Goal: Task Accomplishment & Management: Complete application form

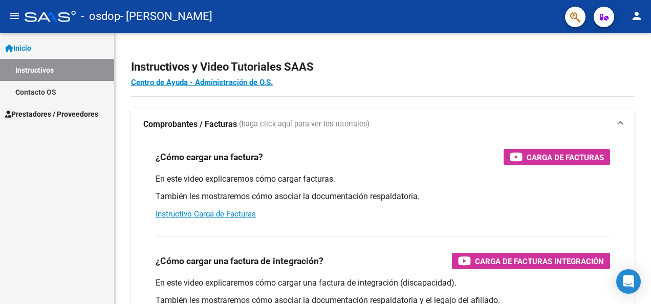
click at [34, 94] on link "Contacto OS" at bounding box center [57, 92] width 114 height 22
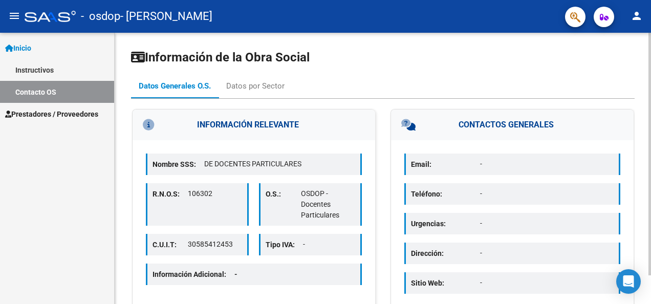
scroll to position [32, 0]
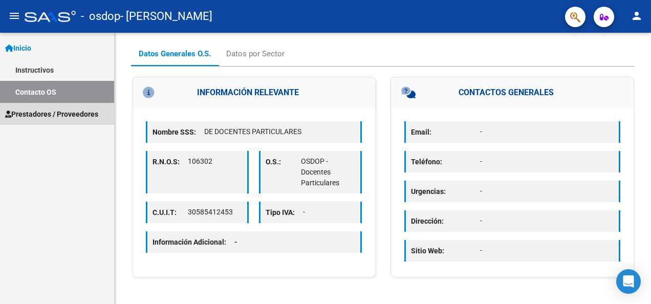
click at [59, 114] on span "Prestadores / Proveedores" at bounding box center [51, 114] width 93 height 11
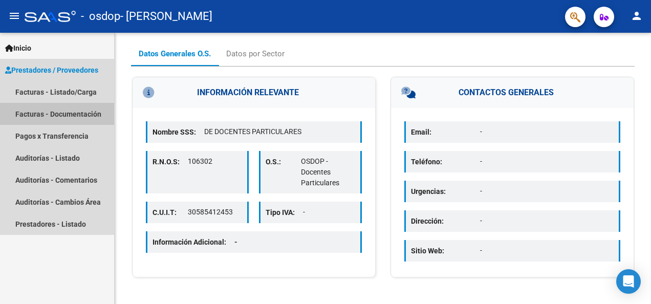
click at [42, 114] on link "Facturas - Documentación" at bounding box center [57, 114] width 114 height 22
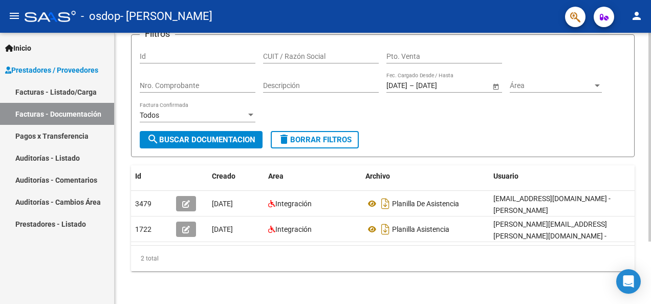
scroll to position [81, 0]
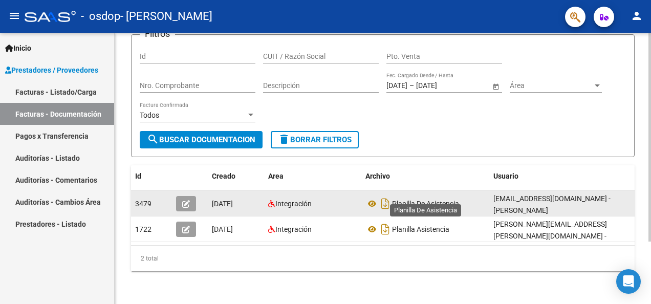
click at [392, 200] on span "Planilla De Asistencia" at bounding box center [425, 204] width 67 height 8
click at [370, 198] on icon at bounding box center [372, 204] width 13 height 12
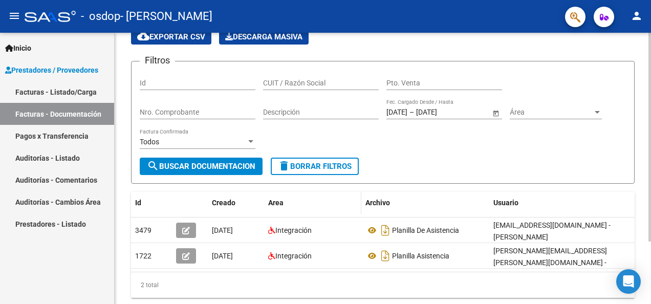
scroll to position [30, 0]
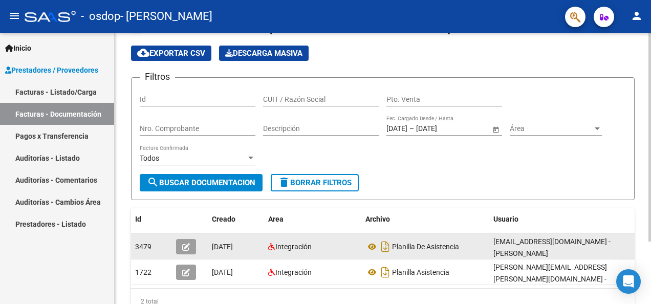
click at [187, 250] on icon "button" at bounding box center [186, 247] width 8 height 8
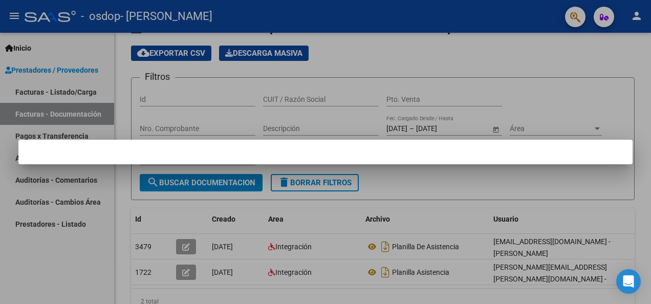
click at [593, 158] on mat-dialog-container at bounding box center [325, 152] width 614 height 25
click at [223, 185] on div at bounding box center [325, 152] width 651 height 304
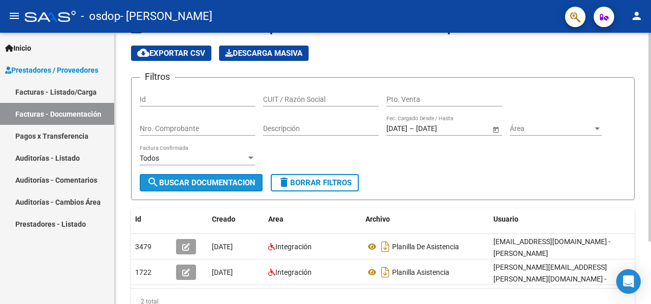
click at [222, 181] on span "search Buscar Documentacion" at bounding box center [201, 182] width 109 height 9
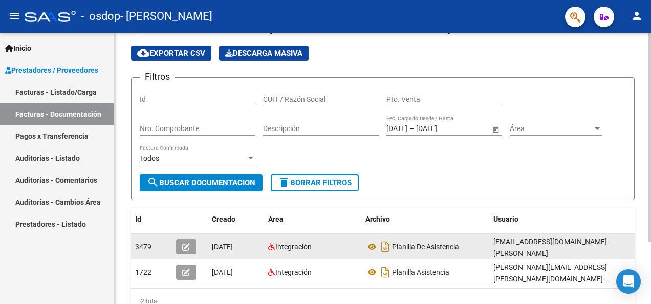
scroll to position [81, 0]
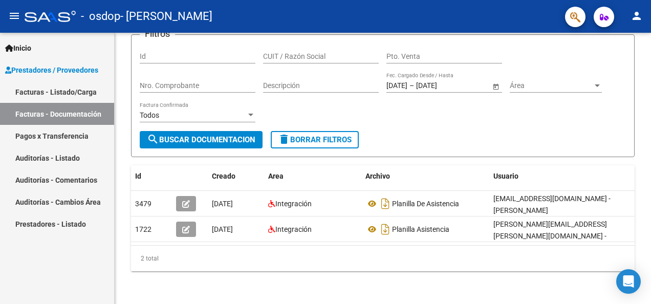
click at [64, 92] on link "Facturas - Listado/Carga" at bounding box center [57, 92] width 114 height 22
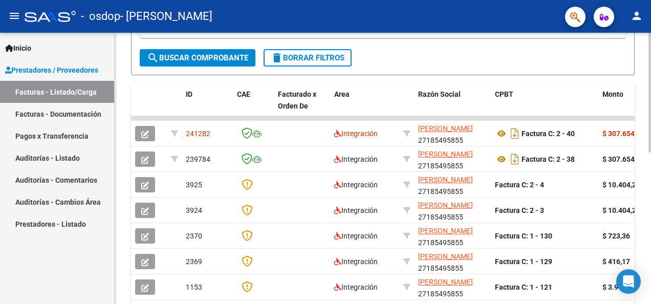
scroll to position [256, 0]
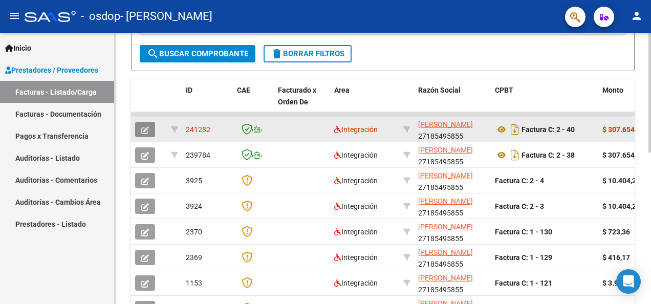
click at [146, 131] on icon "button" at bounding box center [145, 130] width 8 height 8
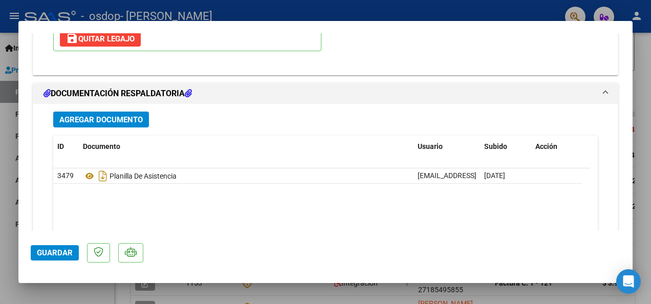
scroll to position [1331, 0]
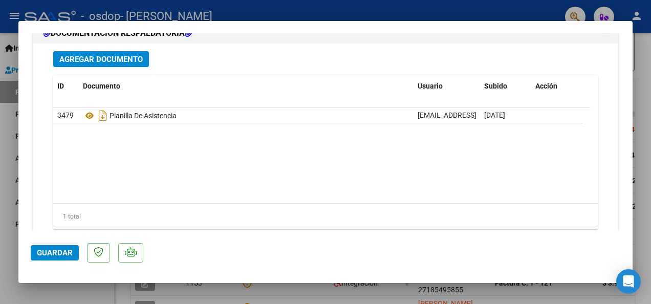
click at [102, 61] on span "Agregar Documento" at bounding box center [100, 59] width 83 height 9
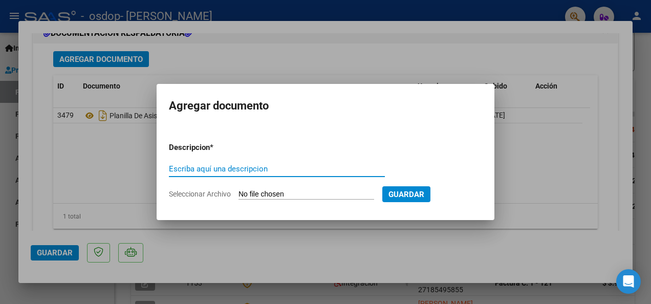
click at [220, 164] on input "Escriba aquí una descripcion" at bounding box center [277, 168] width 216 height 9
type input "Planilla de asistencia completa"
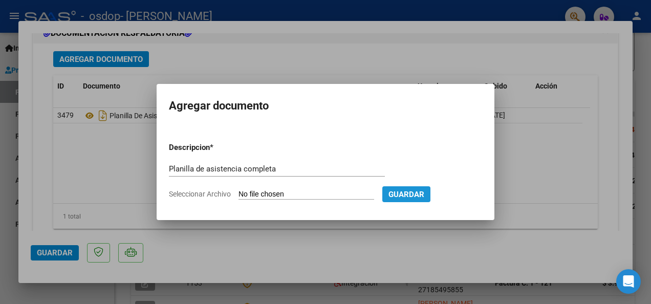
click at [412, 193] on span "Guardar" at bounding box center [407, 194] width 36 height 9
click at [305, 193] on input "Seleccionar Archivo" at bounding box center [307, 195] width 136 height 10
type input "C:\fakepath\planilla de asistencia 082025 01.pdf"
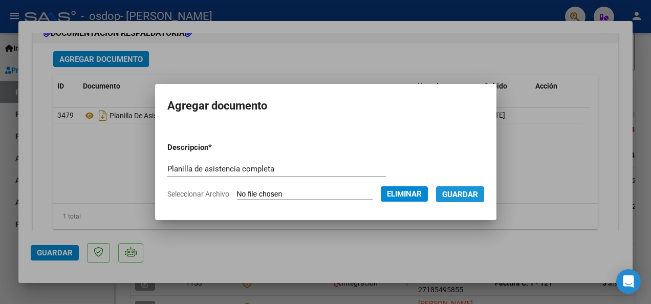
click at [473, 196] on span "Guardar" at bounding box center [460, 194] width 36 height 9
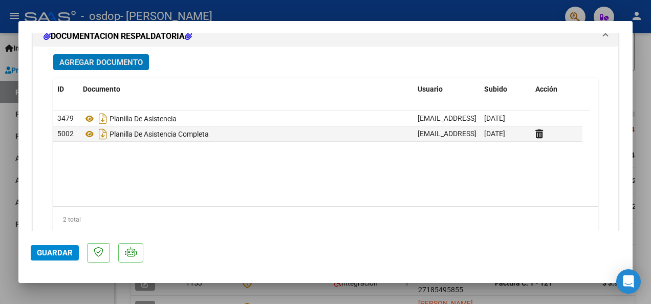
scroll to position [1310, 0]
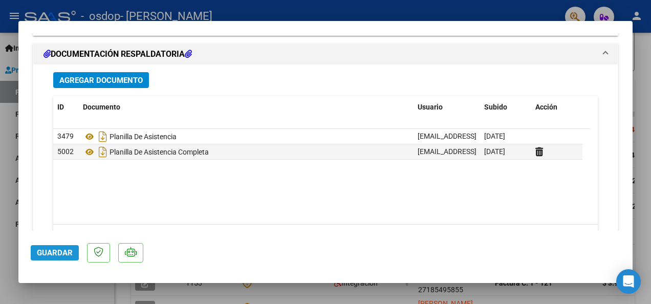
click at [59, 255] on span "Guardar" at bounding box center [55, 252] width 36 height 9
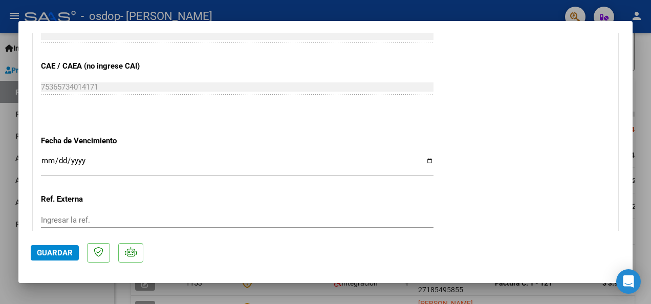
scroll to position [870, 0]
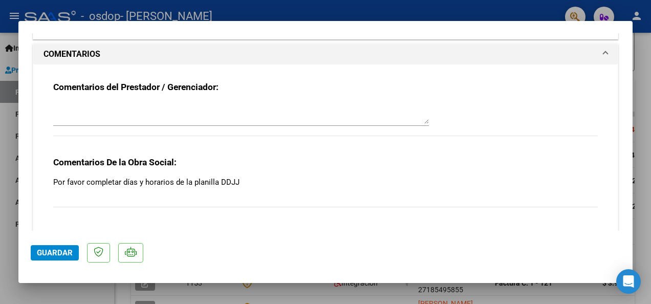
click at [414, 9] on div at bounding box center [325, 152] width 651 height 304
type input "$ 0,00"
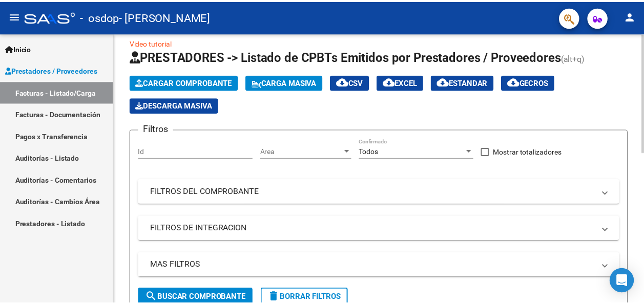
scroll to position [0, 0]
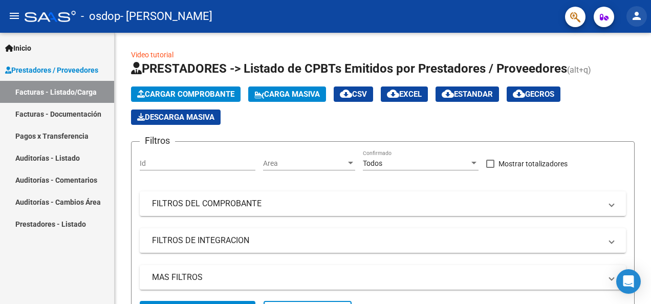
click at [636, 16] on mat-icon "person" at bounding box center [637, 16] width 12 height 12
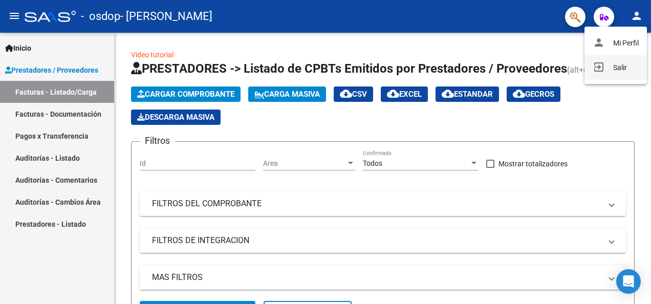
click at [623, 67] on button "exit_to_app Salir" at bounding box center [616, 67] width 62 height 25
